Goal: Find specific page/section: Find specific page/section

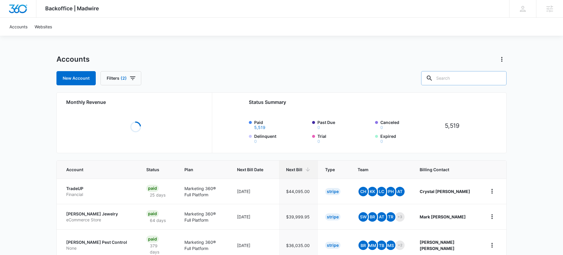
click at [470, 75] on input "text" at bounding box center [463, 78] width 85 height 14
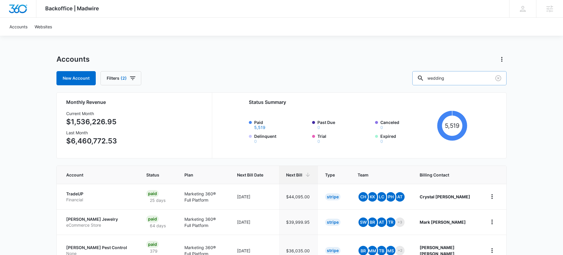
type input "wedding"
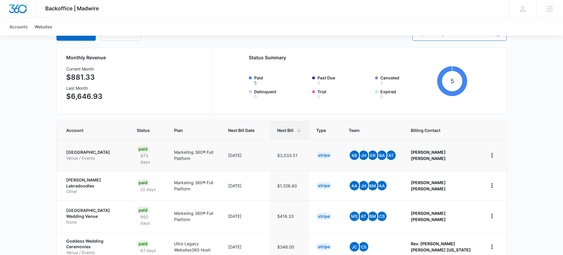
scroll to position [46, 0]
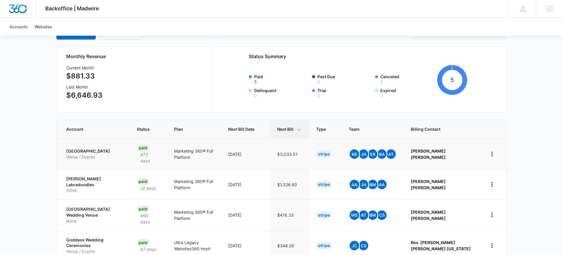
click at [121, 153] on p "Rhinestone Wedding Chapel" at bounding box center [94, 151] width 56 height 6
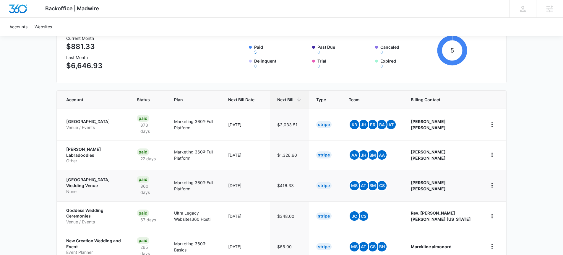
scroll to position [102, 0]
